Goal: Book appointment/travel/reservation

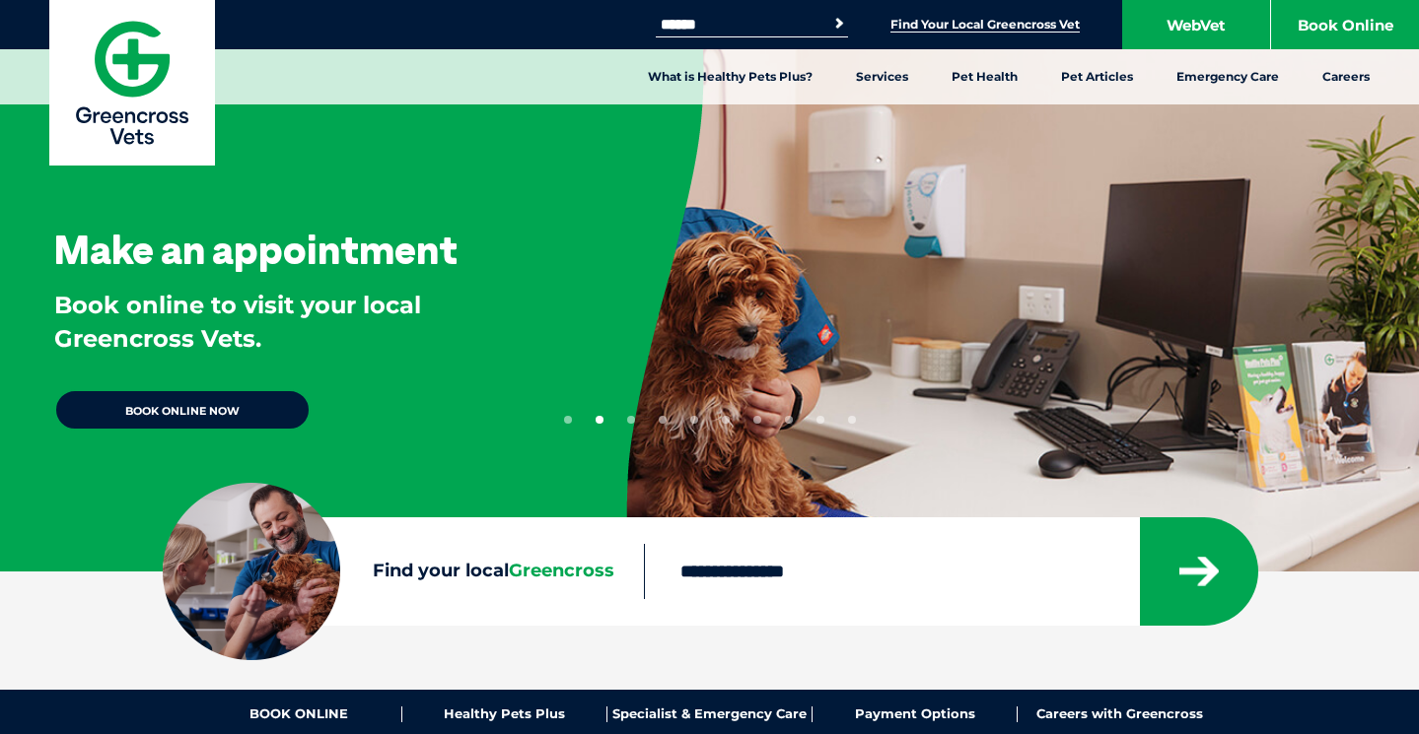
click at [959, 22] on link "Find Your Local Greencross Vet" at bounding box center [984, 25] width 189 height 16
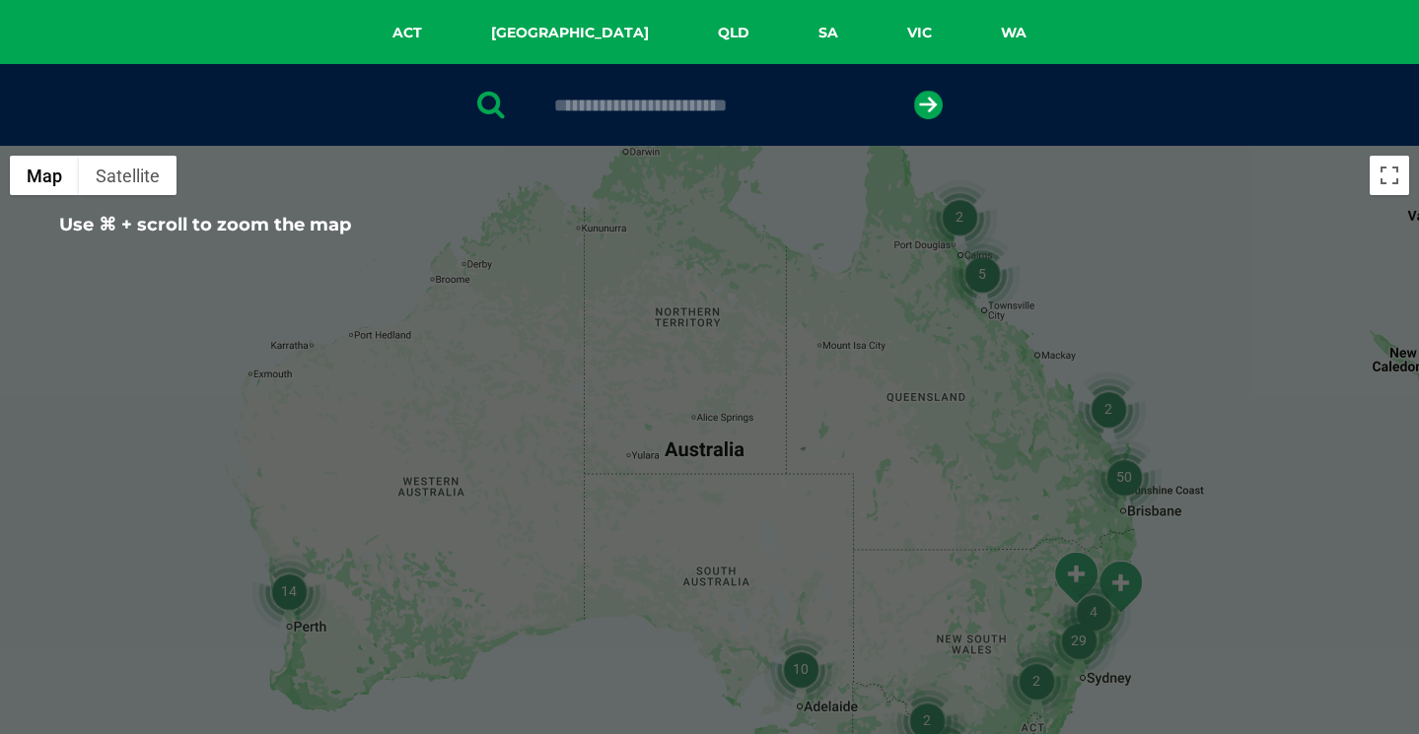
scroll to position [352, 0]
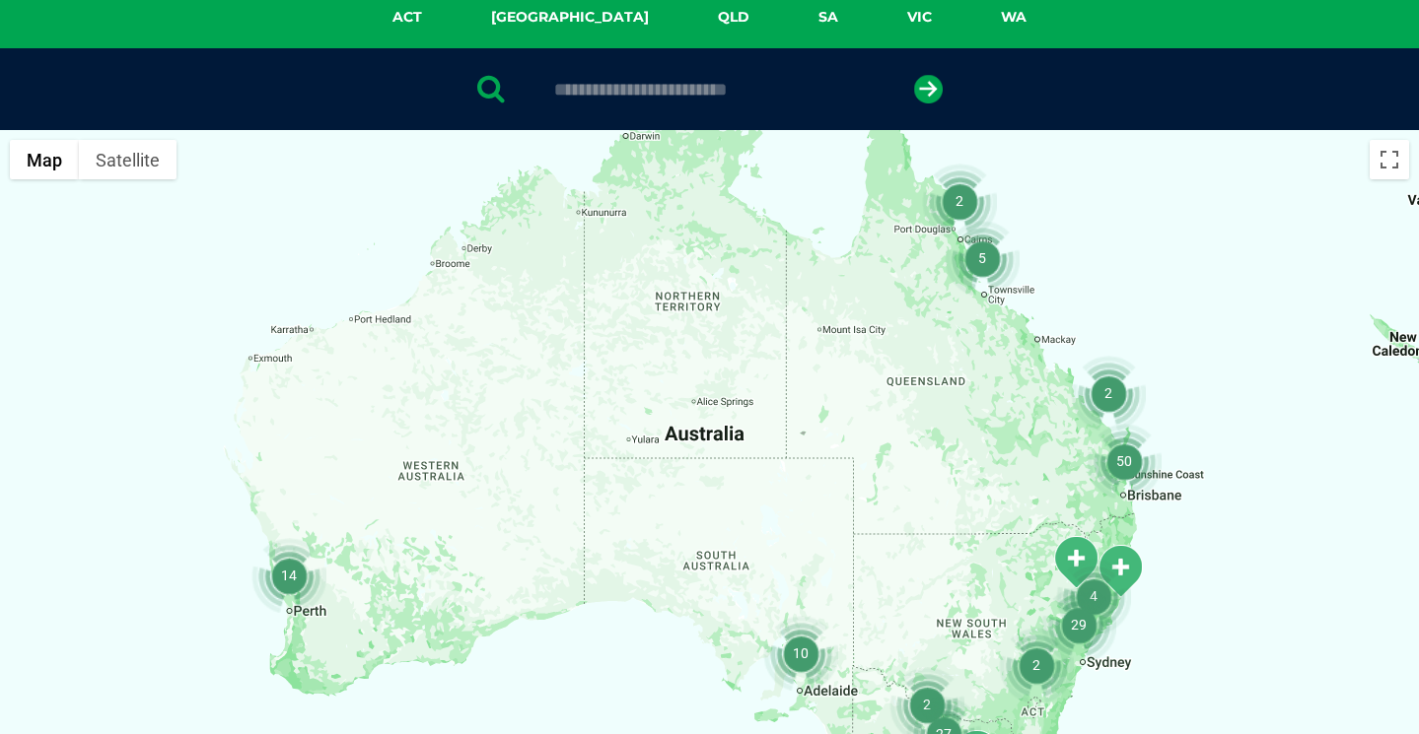
click at [1129, 459] on img "50" at bounding box center [1123, 461] width 75 height 75
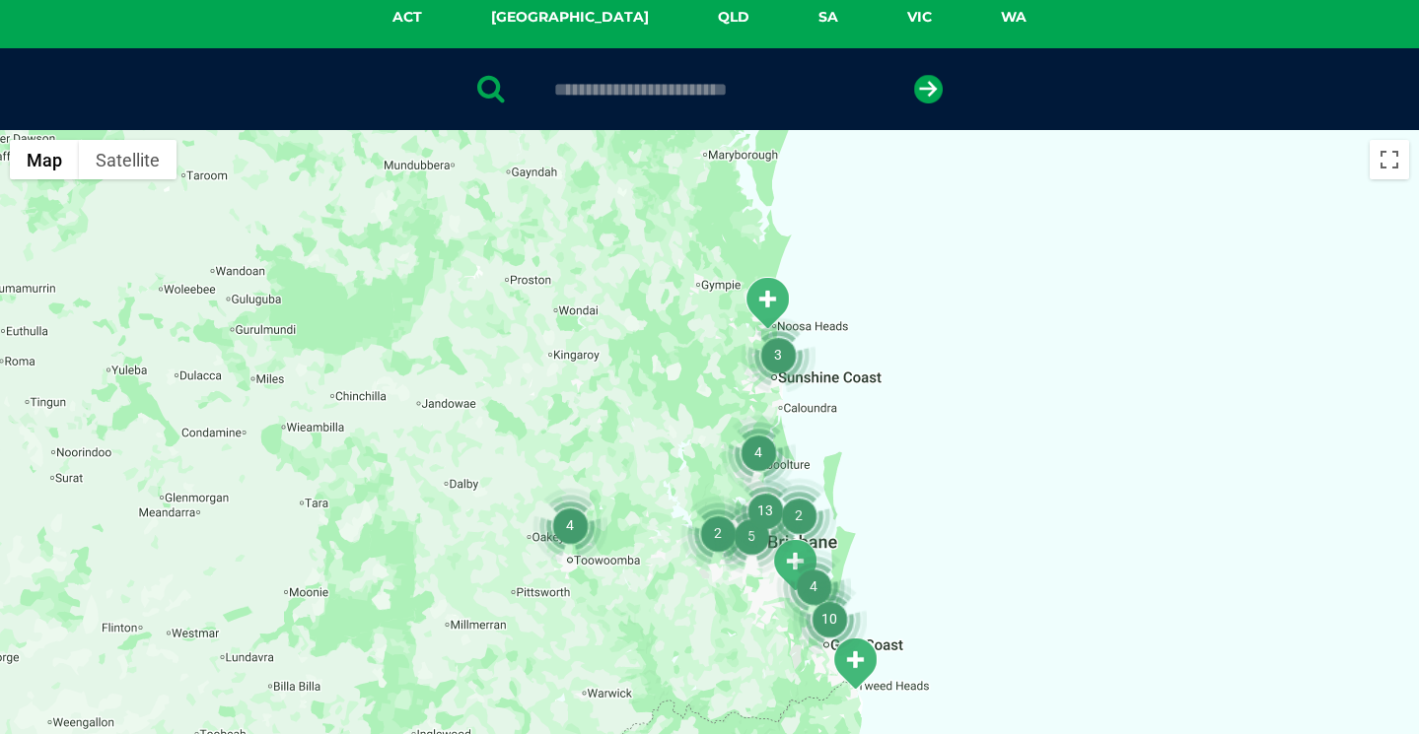
click at [626, 87] on input "text" at bounding box center [709, 90] width 330 height 20
type input "****"
click at [926, 89] on icon "submit" at bounding box center [928, 89] width 29 height 29
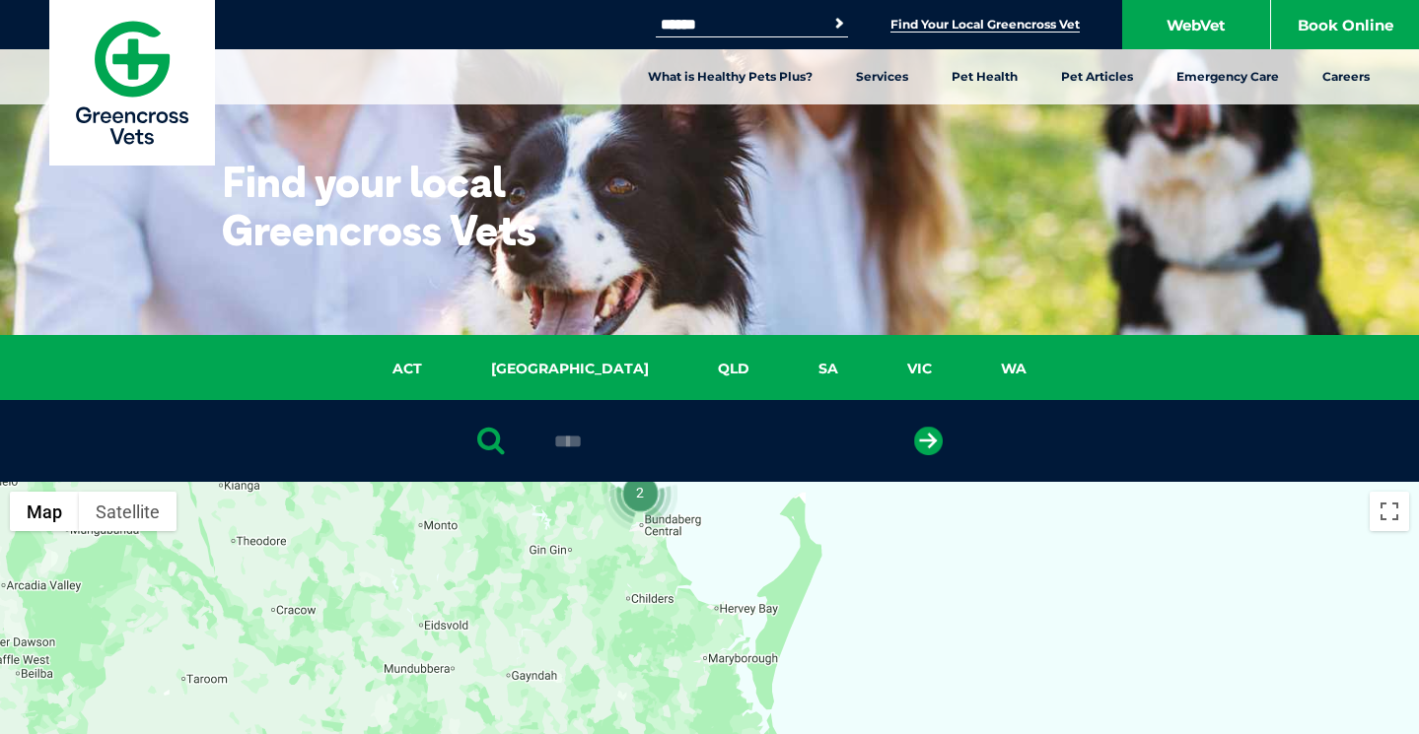
scroll to position [0, 0]
click at [709, 20] on input "Search for:" at bounding box center [740, 25] width 168 height 16
click at [756, 22] on input "Search for:" at bounding box center [740, 25] width 168 height 16
type input "**********"
click at [835, 24] on button "Search" at bounding box center [839, 24] width 20 height 20
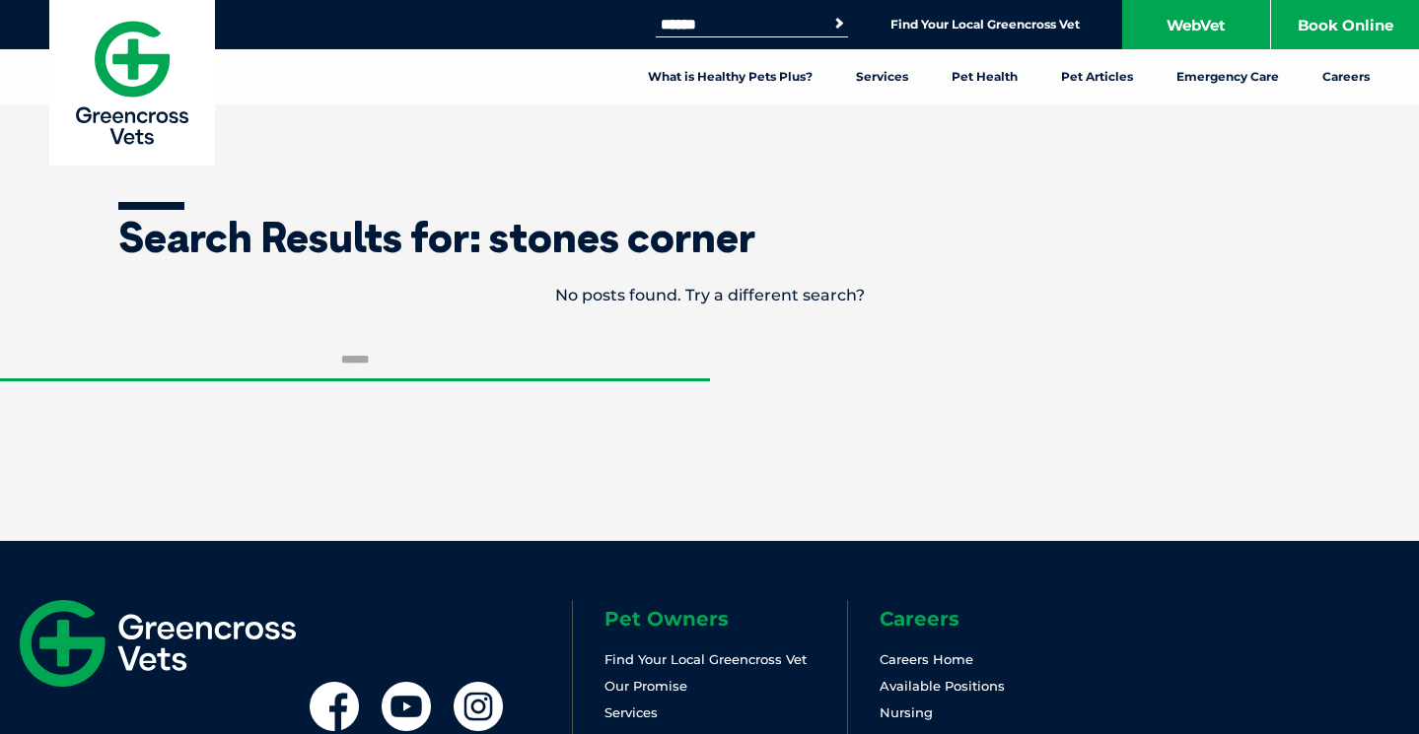
click at [767, 22] on input "Search for:" at bounding box center [740, 25] width 168 height 16
click at [992, 23] on link "Find Your Local Greencross Vet" at bounding box center [984, 25] width 189 height 16
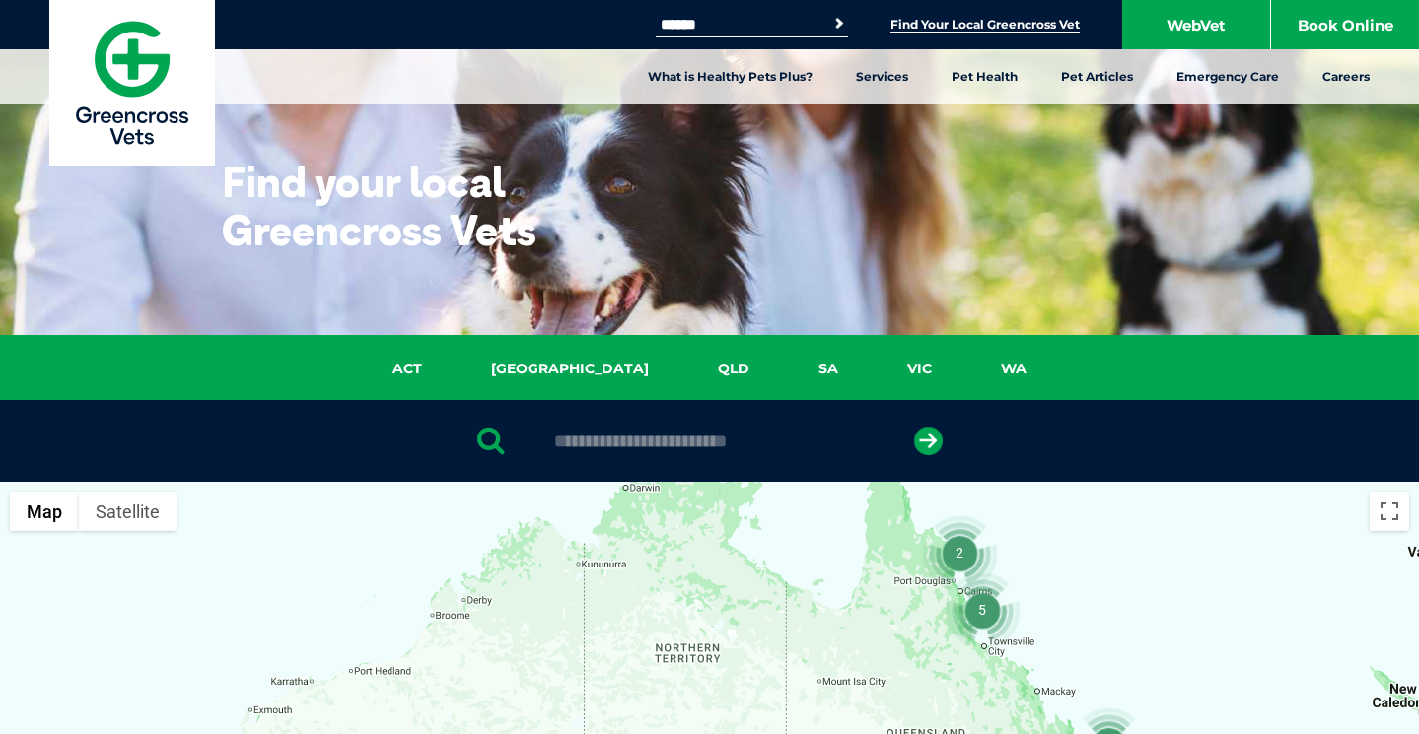
click at [768, 17] on input "Search for:" at bounding box center [740, 25] width 168 height 16
type input "****"
click at [835, 24] on button "Search" at bounding box center [839, 24] width 20 height 20
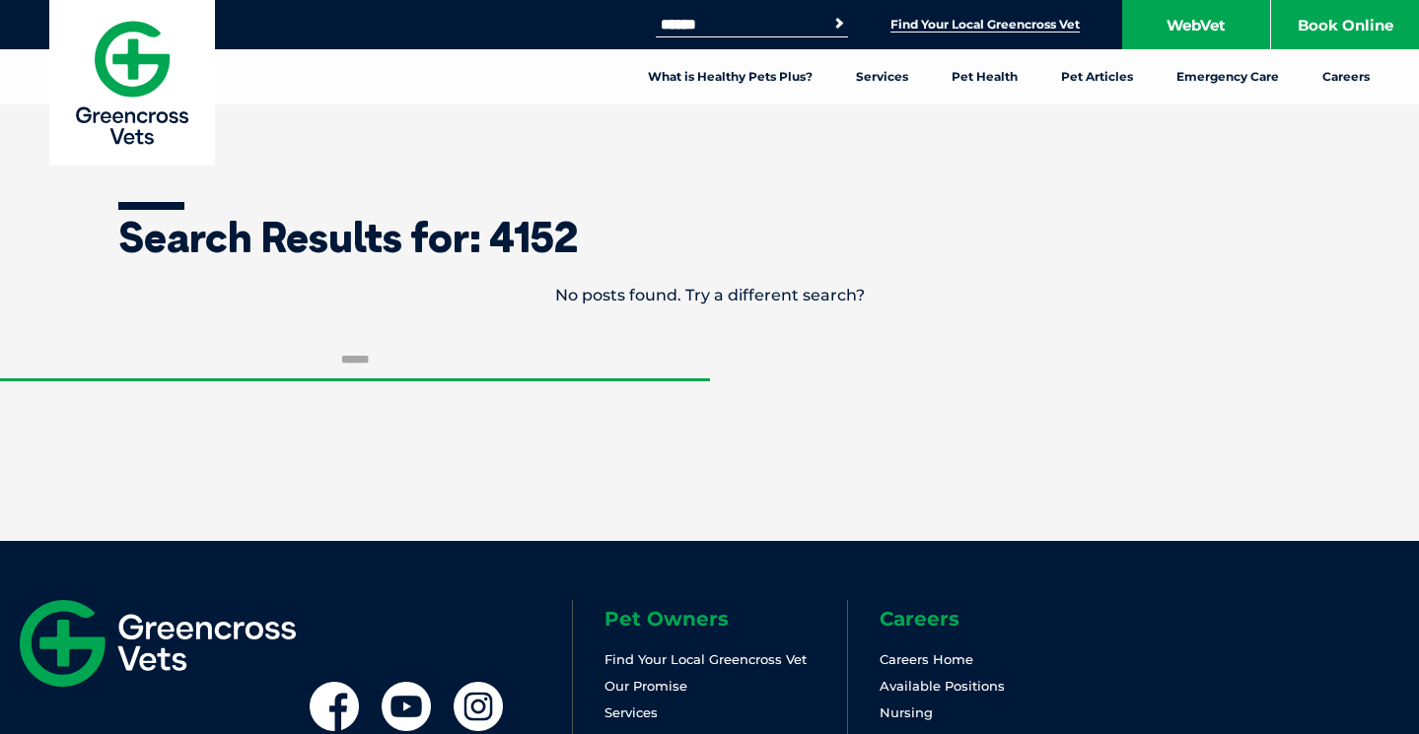
click at [926, 26] on link "Find Your Local Greencross Vet" at bounding box center [984, 25] width 189 height 16
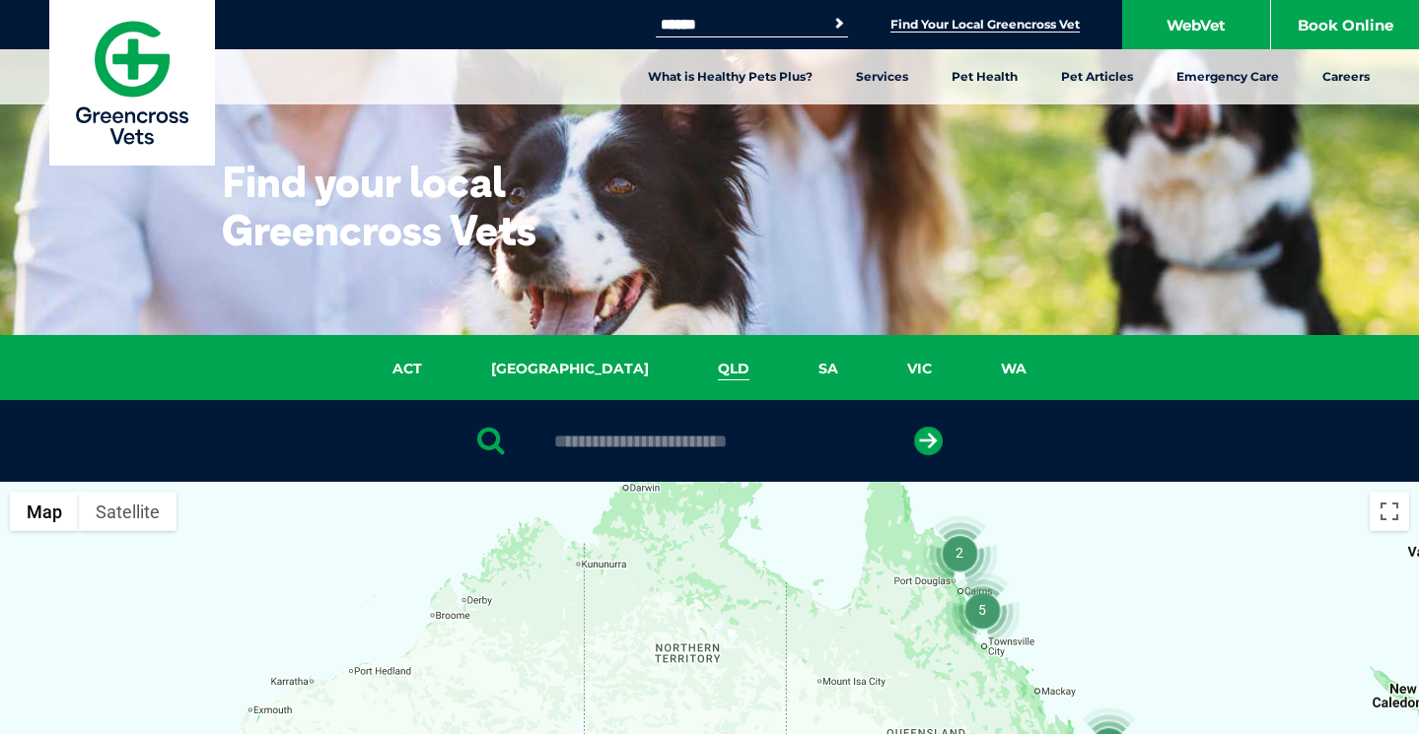
click at [683, 366] on link "QLD" at bounding box center [733, 369] width 101 height 23
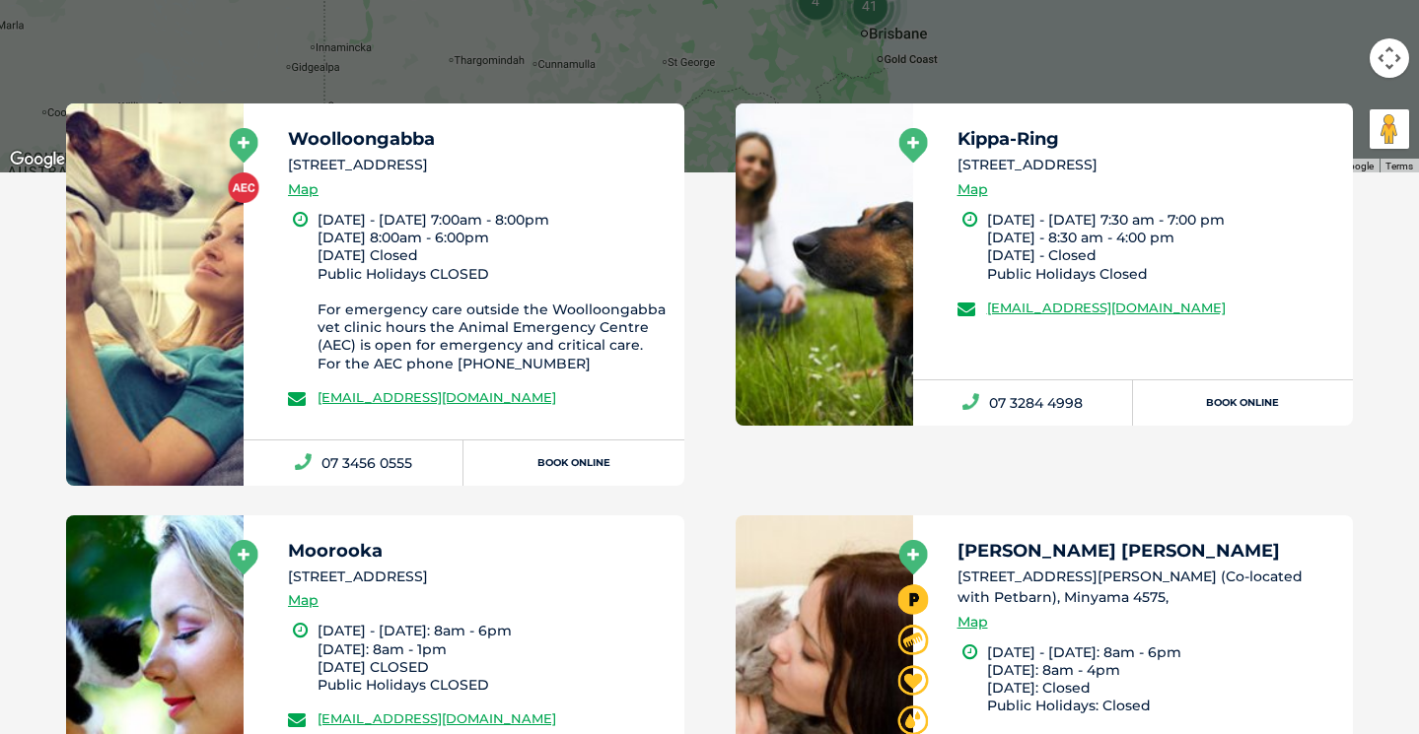
scroll to position [1073, 0]
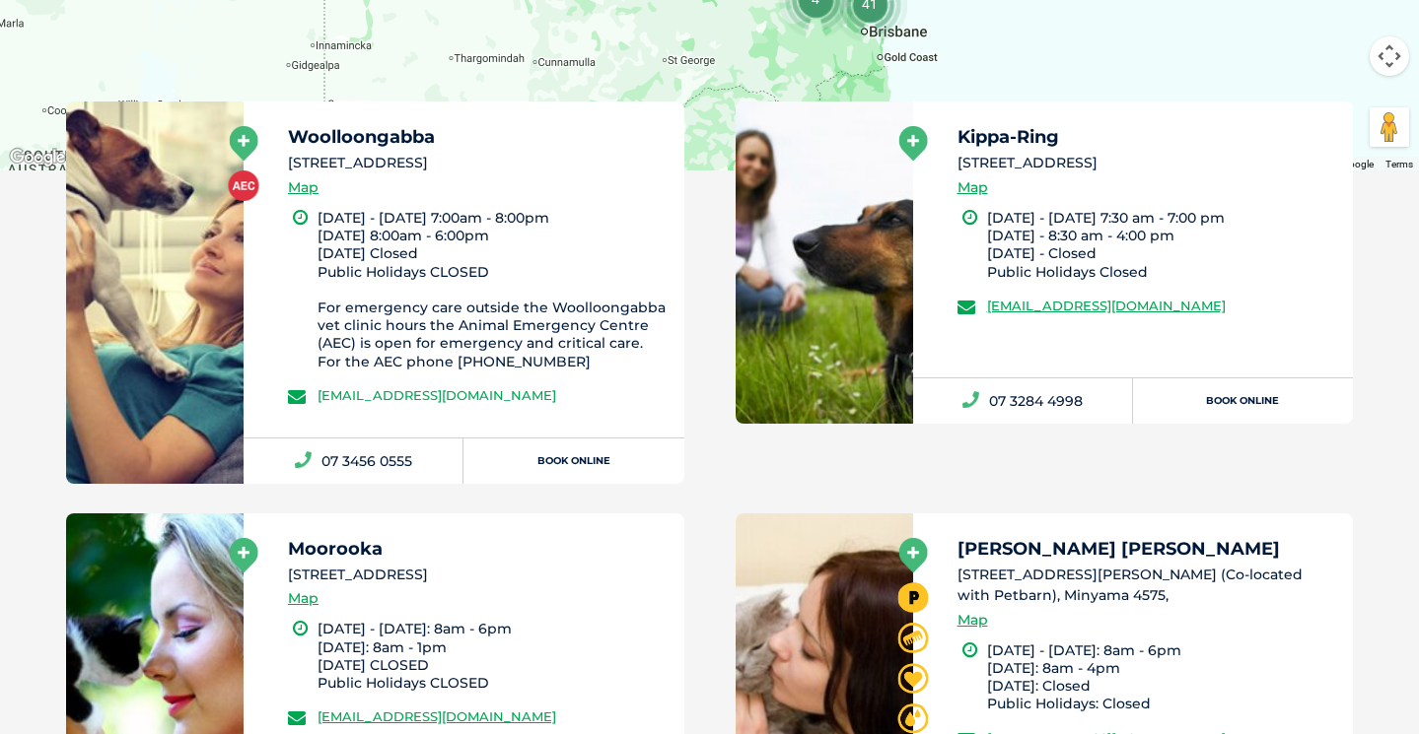
click at [543, 389] on link "[EMAIL_ADDRESS][DOMAIN_NAME]" at bounding box center [436, 395] width 239 height 16
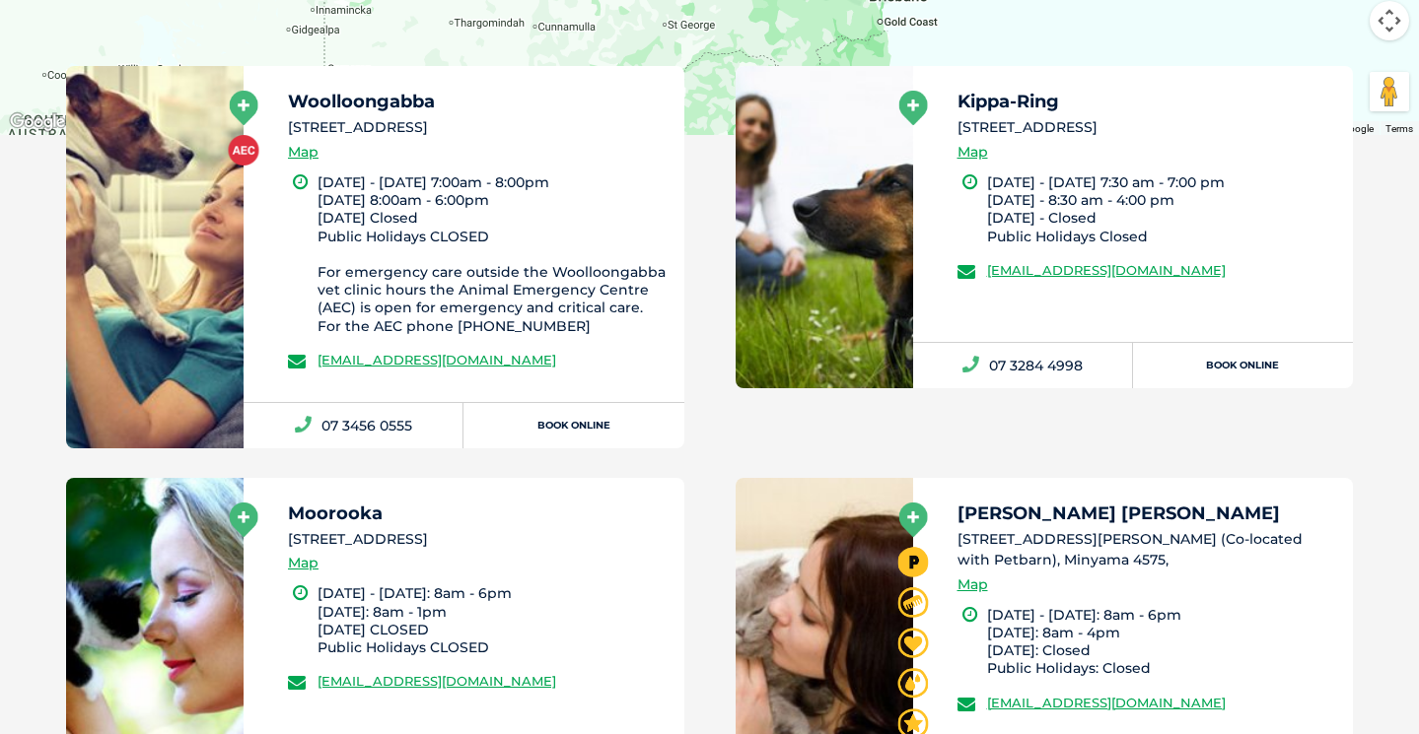
scroll to position [1105, 0]
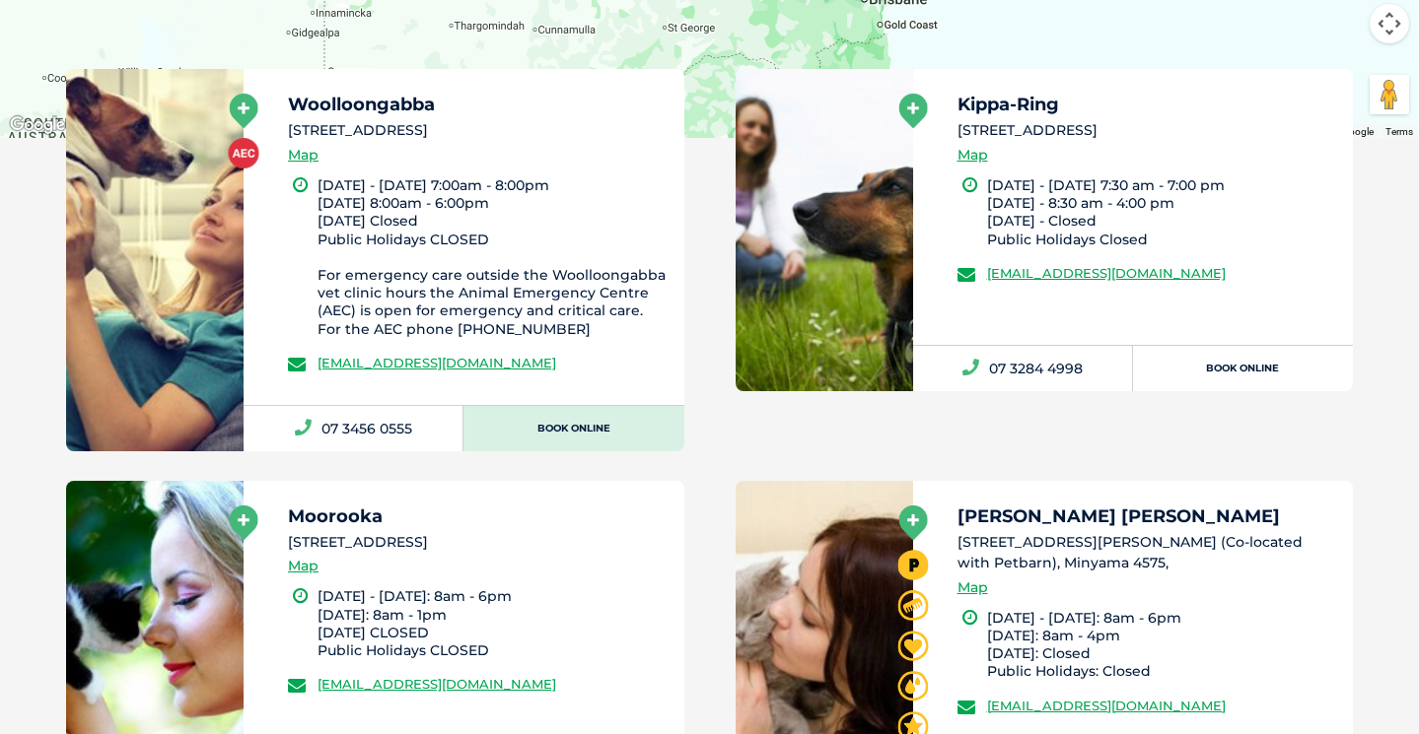
click at [562, 425] on link "Book Online" at bounding box center [573, 428] width 220 height 45
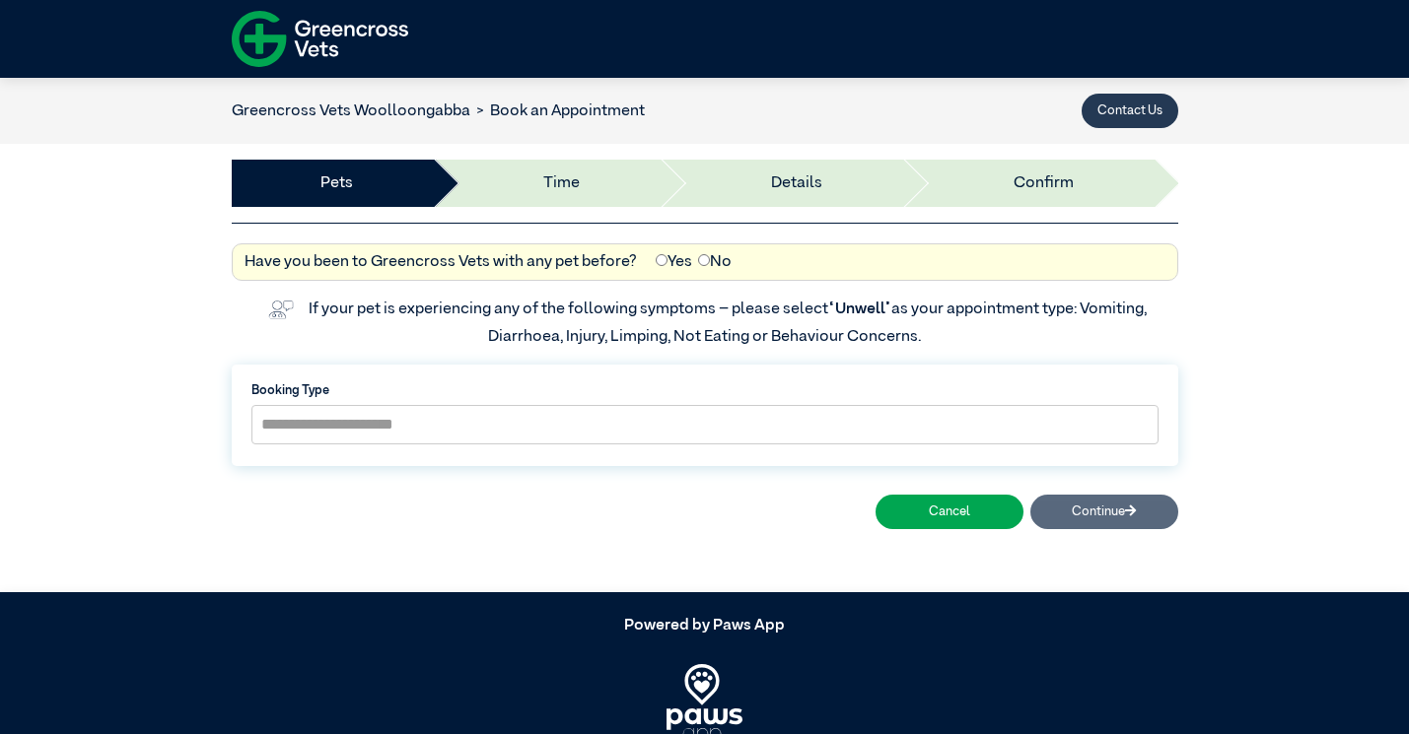
click at [1122, 109] on button "Contact Us" at bounding box center [1129, 111] width 97 height 35
